Goal: Information Seeking & Learning: Learn about a topic

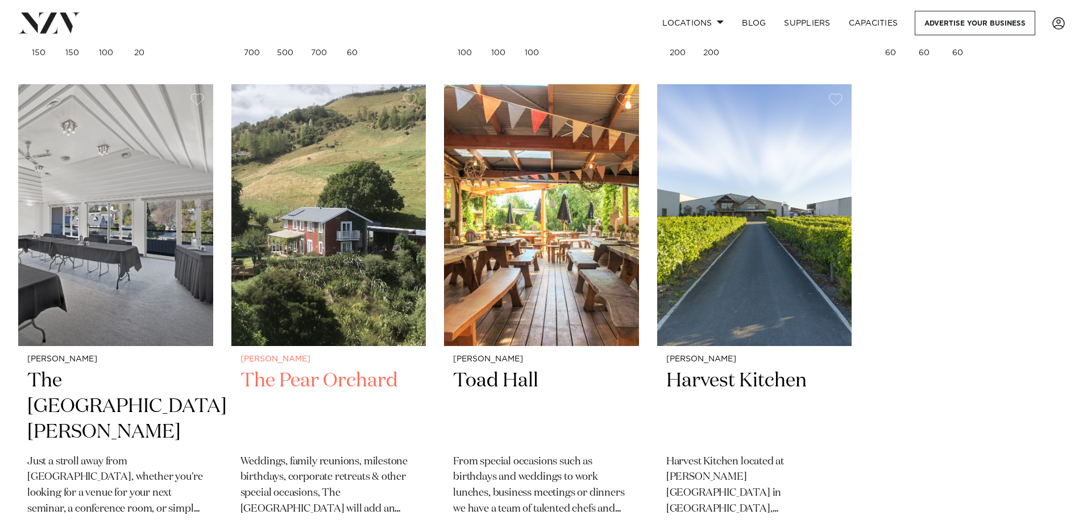
scroll to position [967, 0]
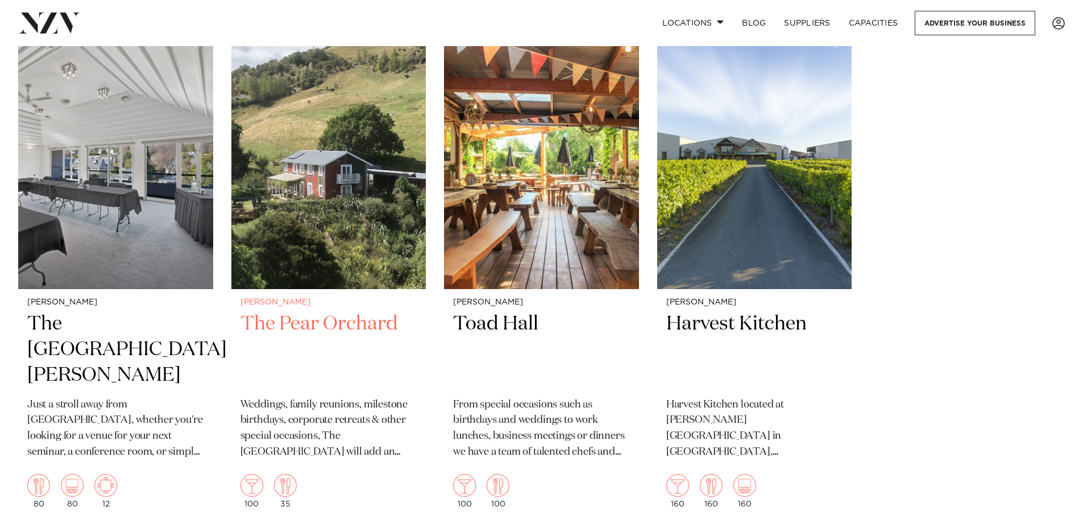
click at [312, 204] on img at bounding box center [328, 158] width 195 height 262
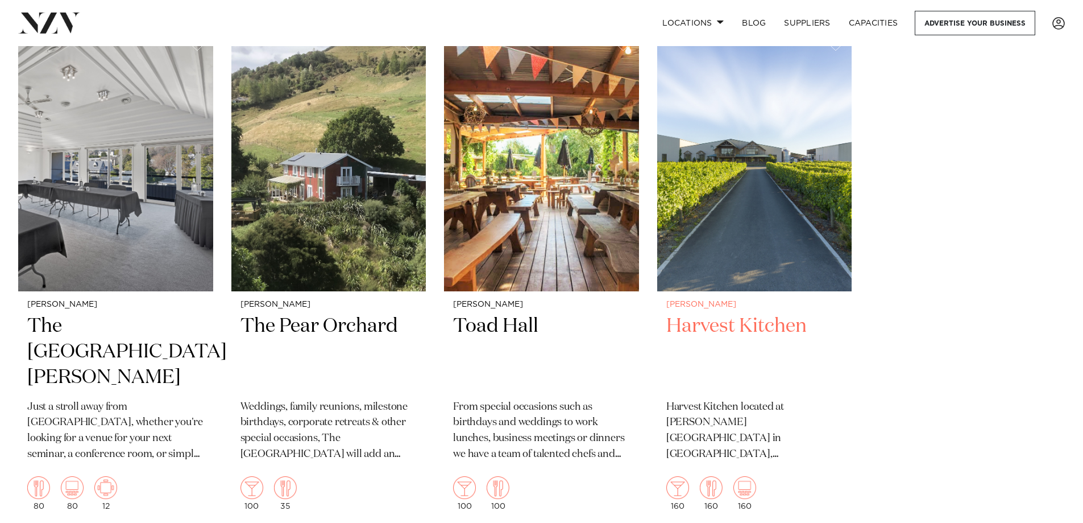
click at [728, 205] on img at bounding box center [754, 161] width 195 height 262
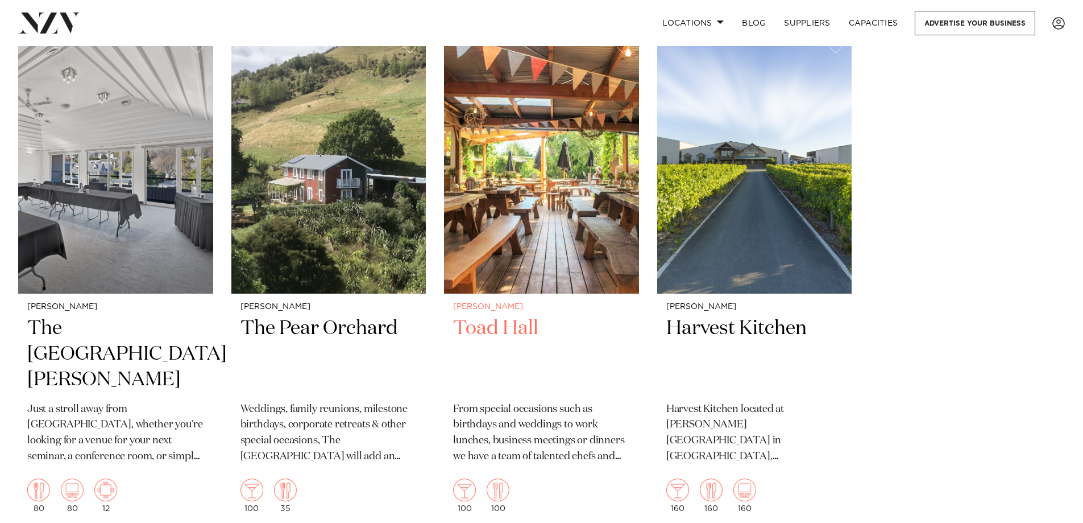
click at [550, 226] on img at bounding box center [541, 163] width 195 height 262
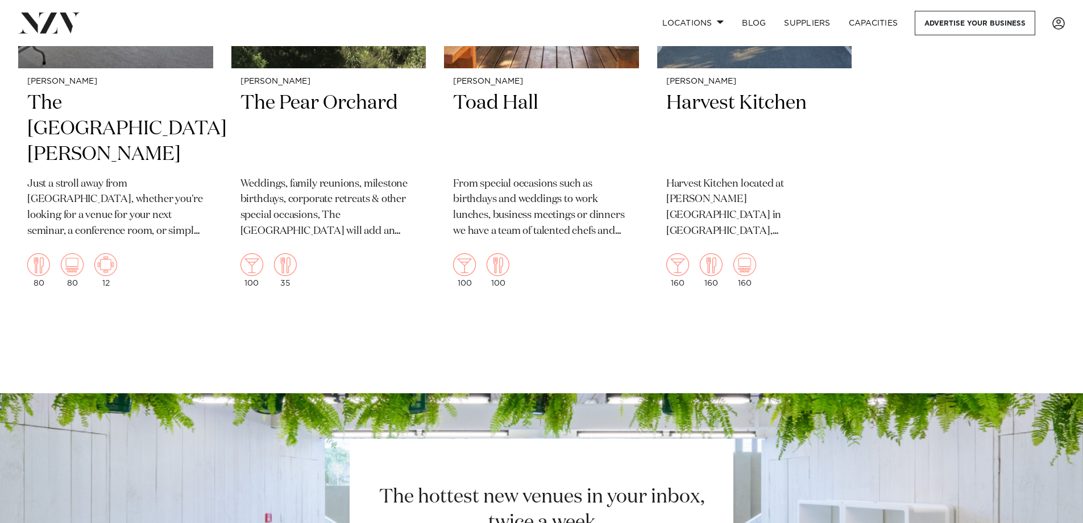
scroll to position [1471, 0]
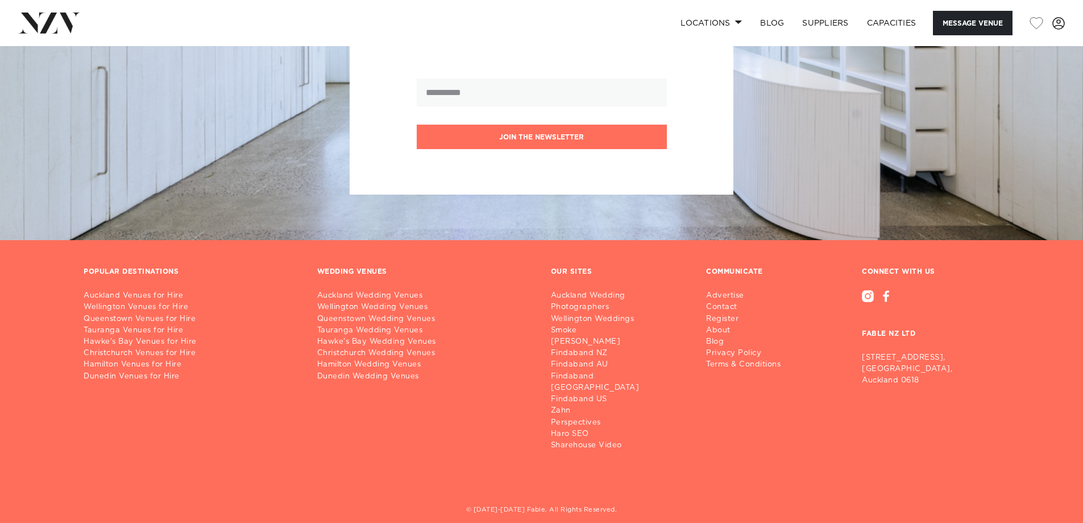
scroll to position [1532, 0]
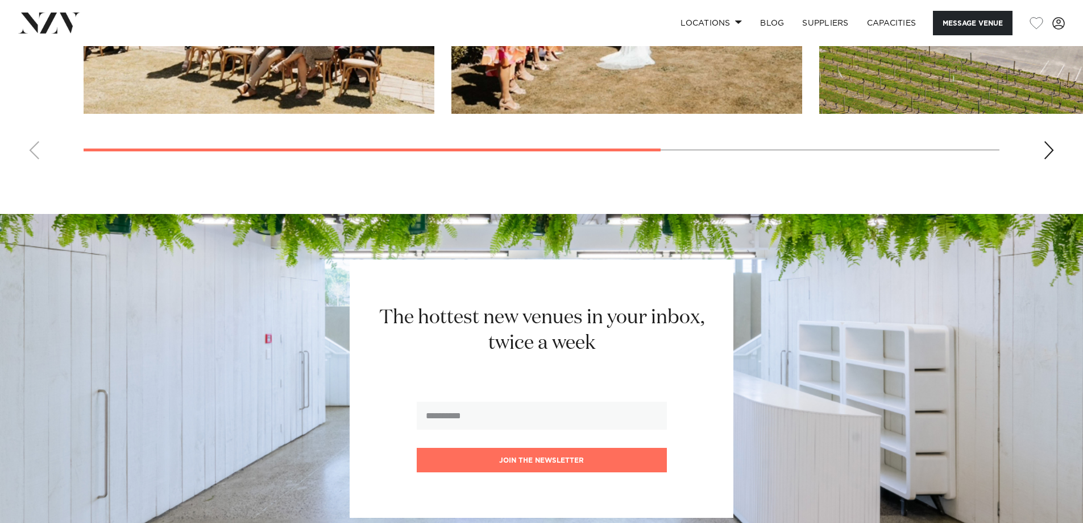
scroll to position [1194, 0]
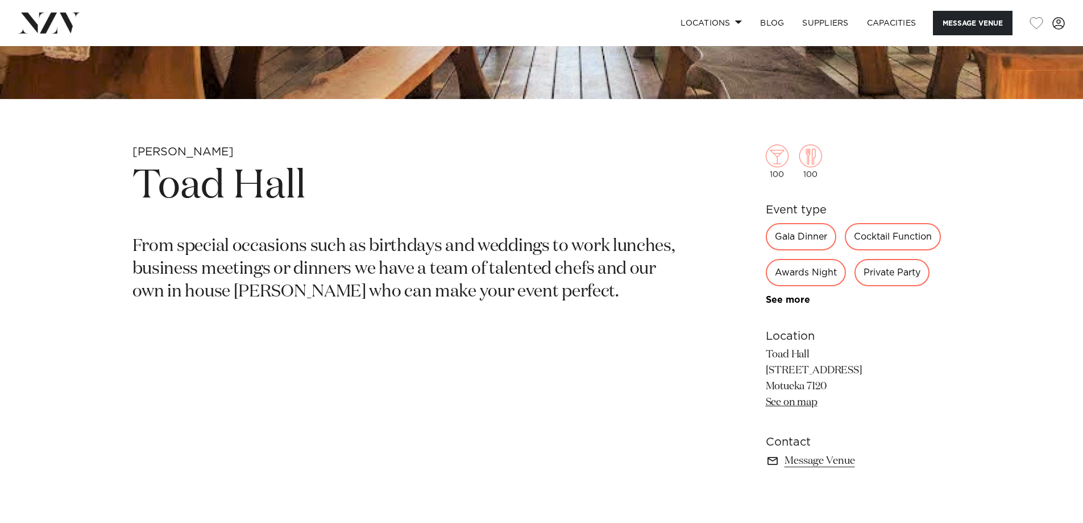
scroll to position [512, 0]
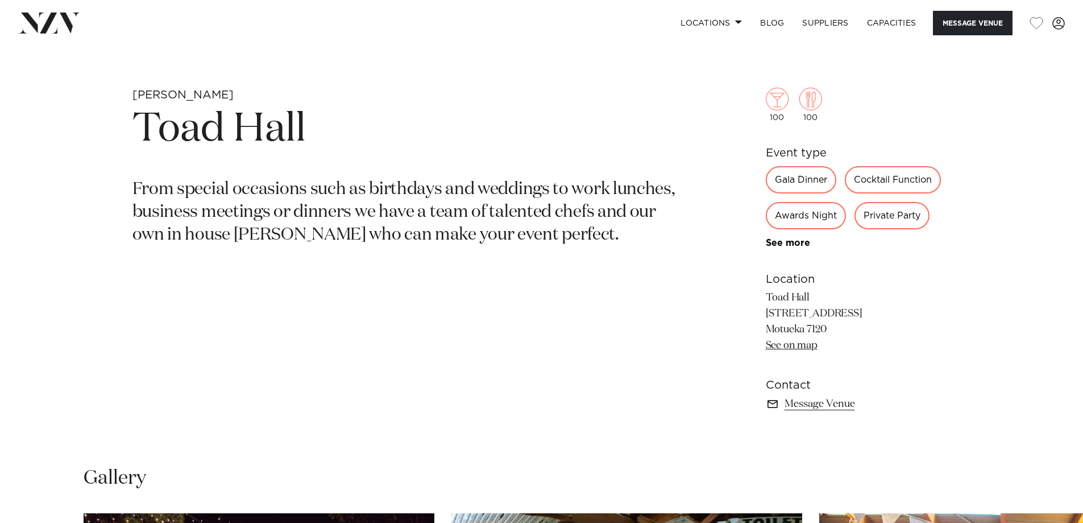
click at [812, 181] on div "Gala Dinner" at bounding box center [801, 179] width 71 height 27
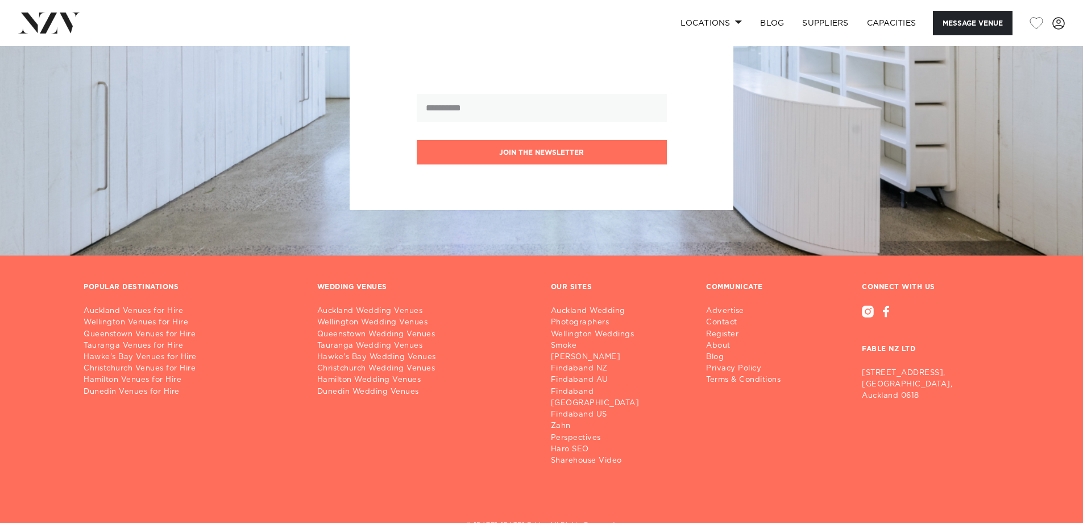
scroll to position [1478, 0]
